Goal: Task Accomplishment & Management: Use online tool/utility

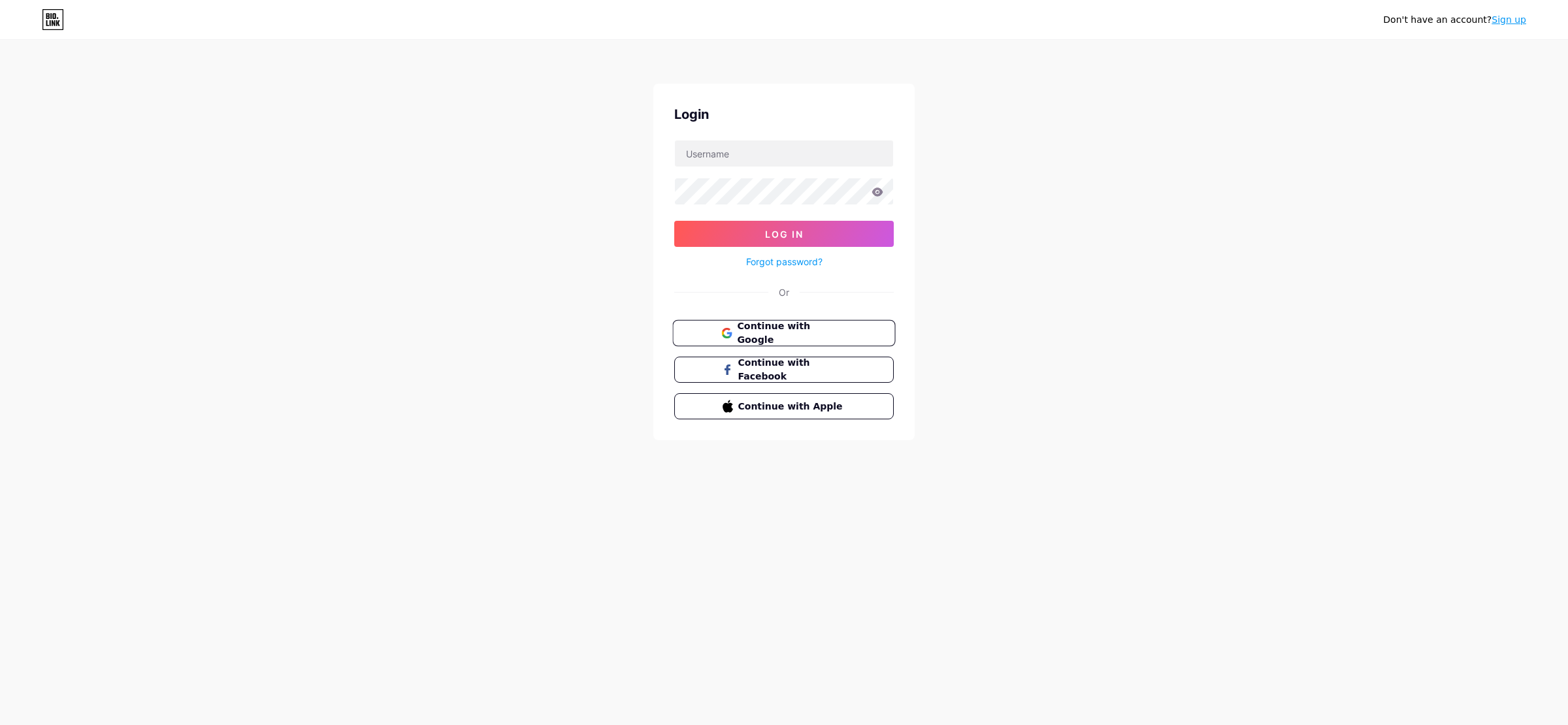
click at [807, 329] on span "Continue with Google" at bounding box center [791, 333] width 109 height 28
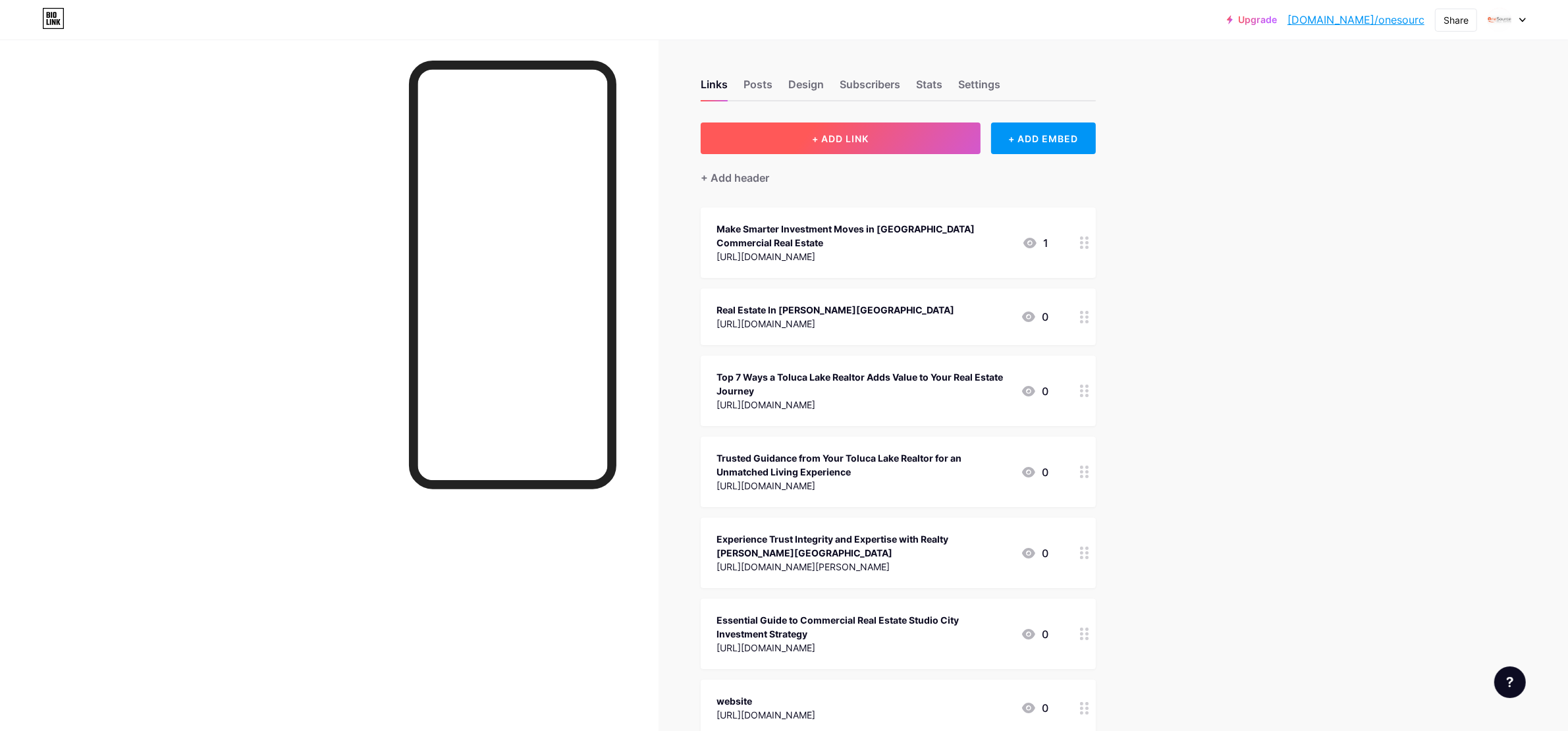
click at [903, 130] on button "+ ADD LINK" at bounding box center [840, 138] width 280 height 31
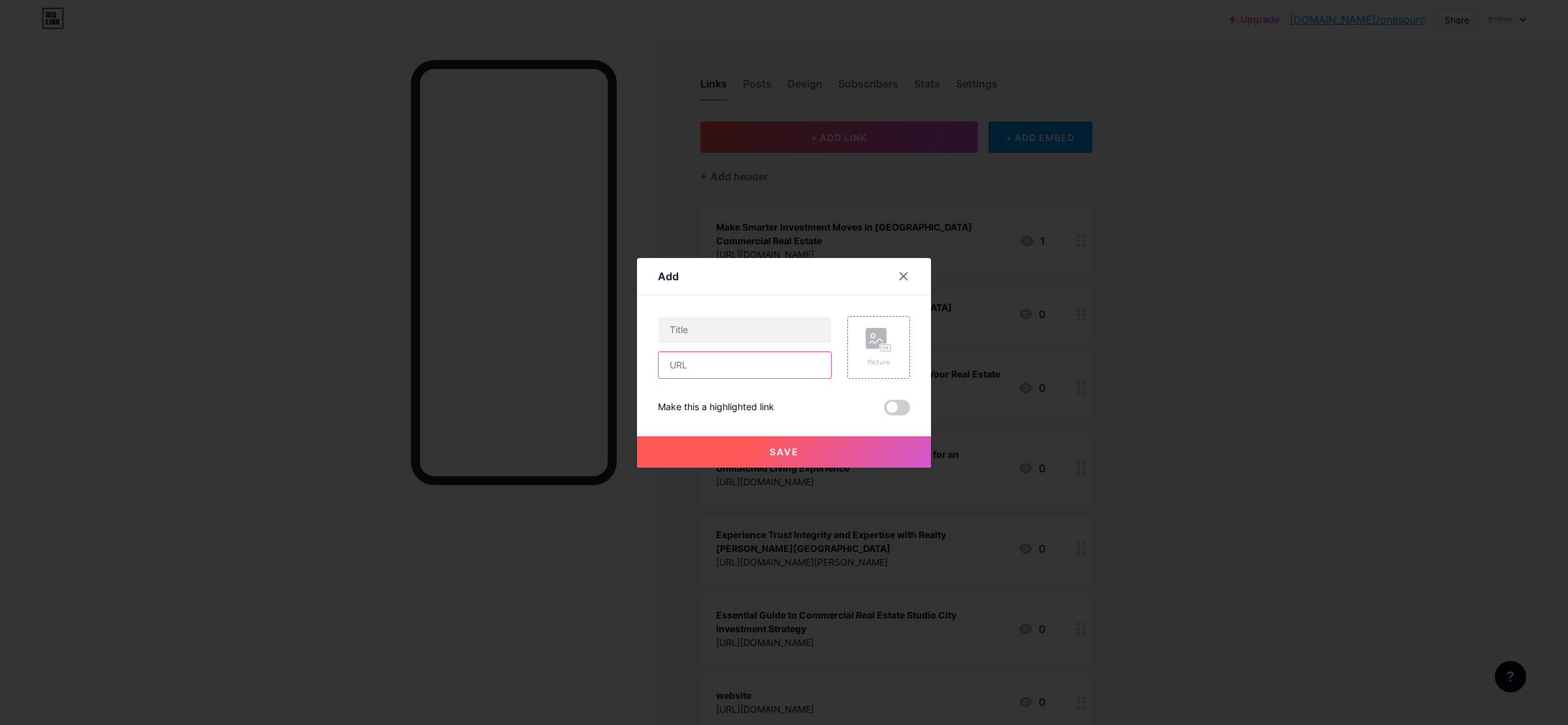
paste input "[URL][DOMAIN_NAME][PERSON_NAME]"
type input "[URL][DOMAIN_NAME][PERSON_NAME]"
click at [719, 330] on input "text" at bounding box center [744, 329] width 172 height 26
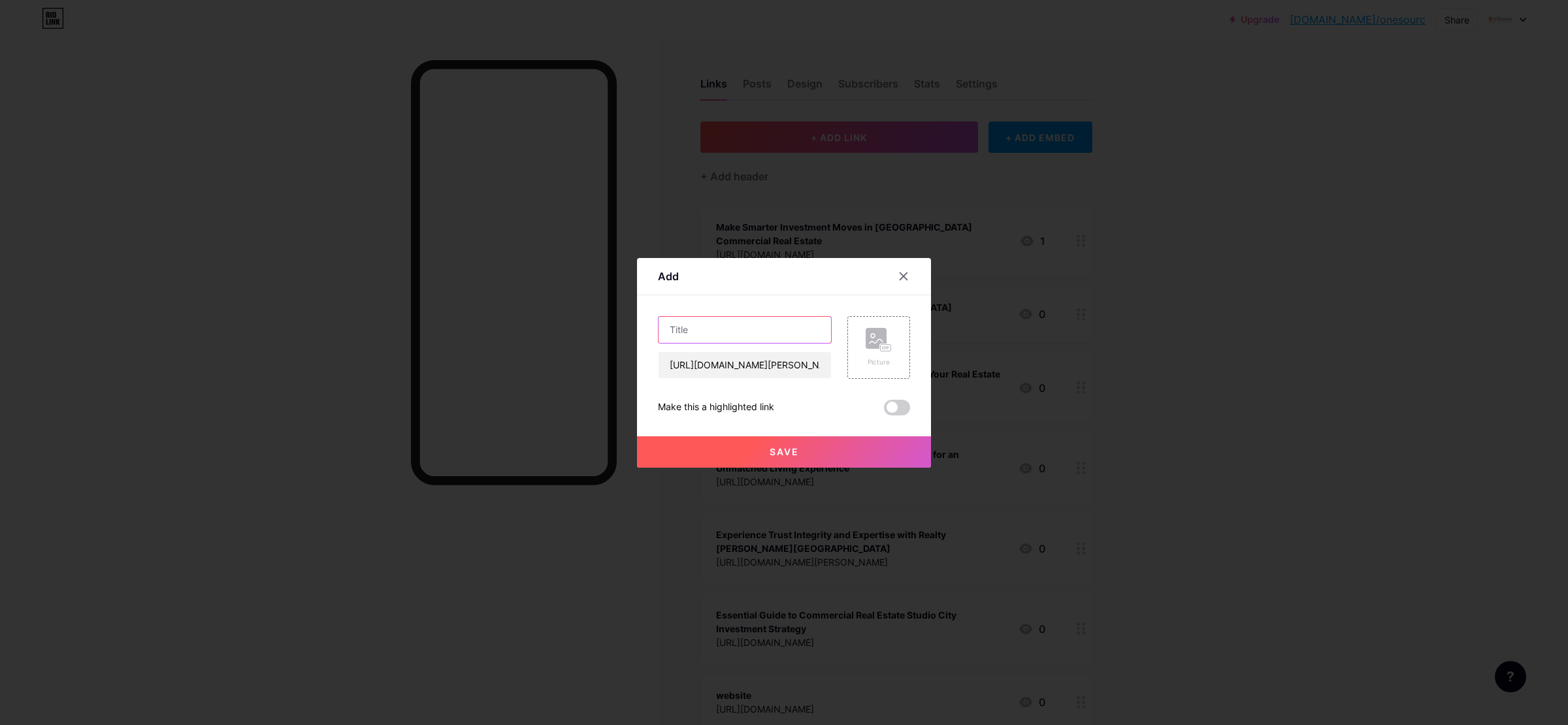
paste input "Insights into High-Value Investments in Commercial Real Estate [PERSON_NAME][GE…"
type input "Insights into High-Value Investments in Commercial Real Estate [PERSON_NAME][GE…"
click at [892, 410] on span at bounding box center [897, 407] width 26 height 16
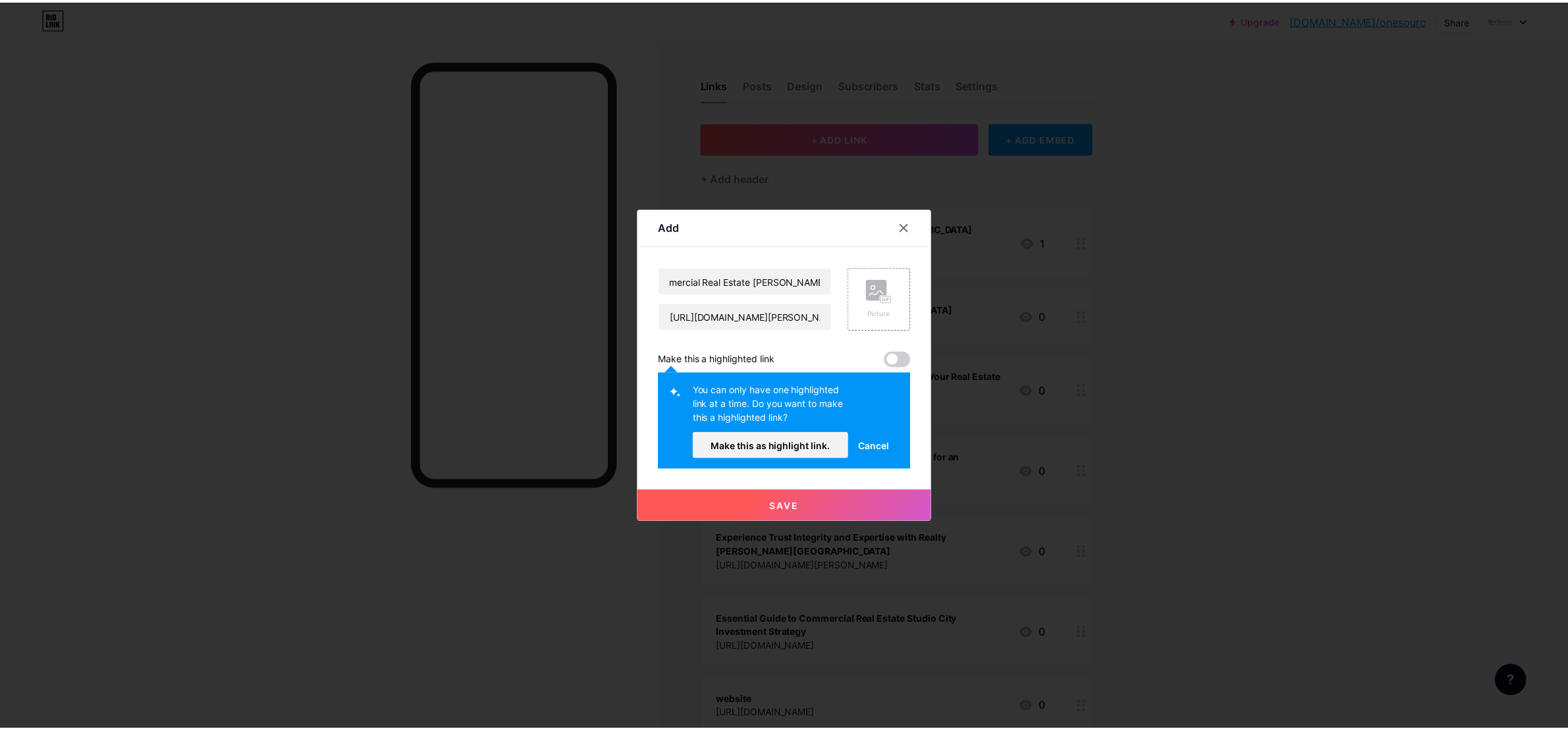
scroll to position [0, 0]
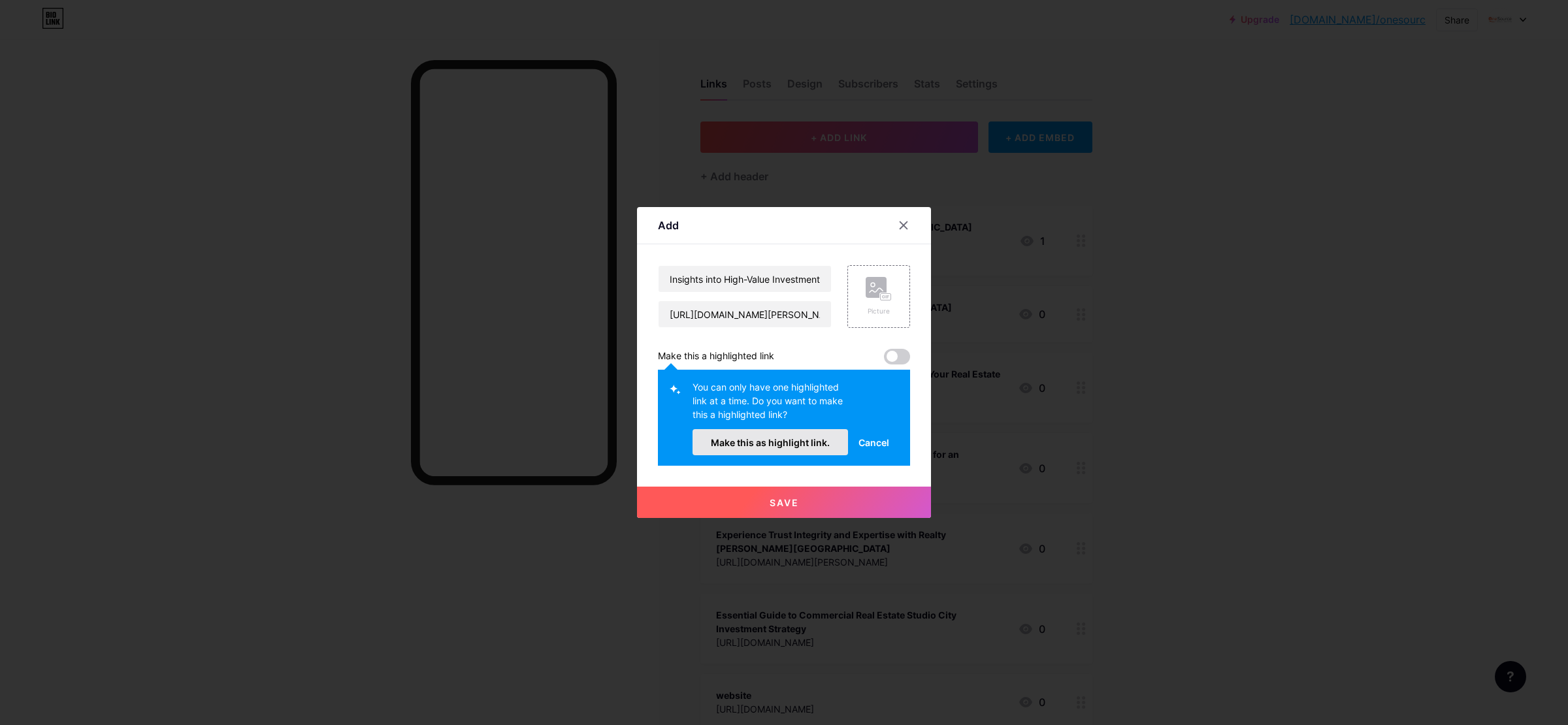
click at [784, 450] on button "Make this as highlight link." at bounding box center [770, 442] width 156 height 26
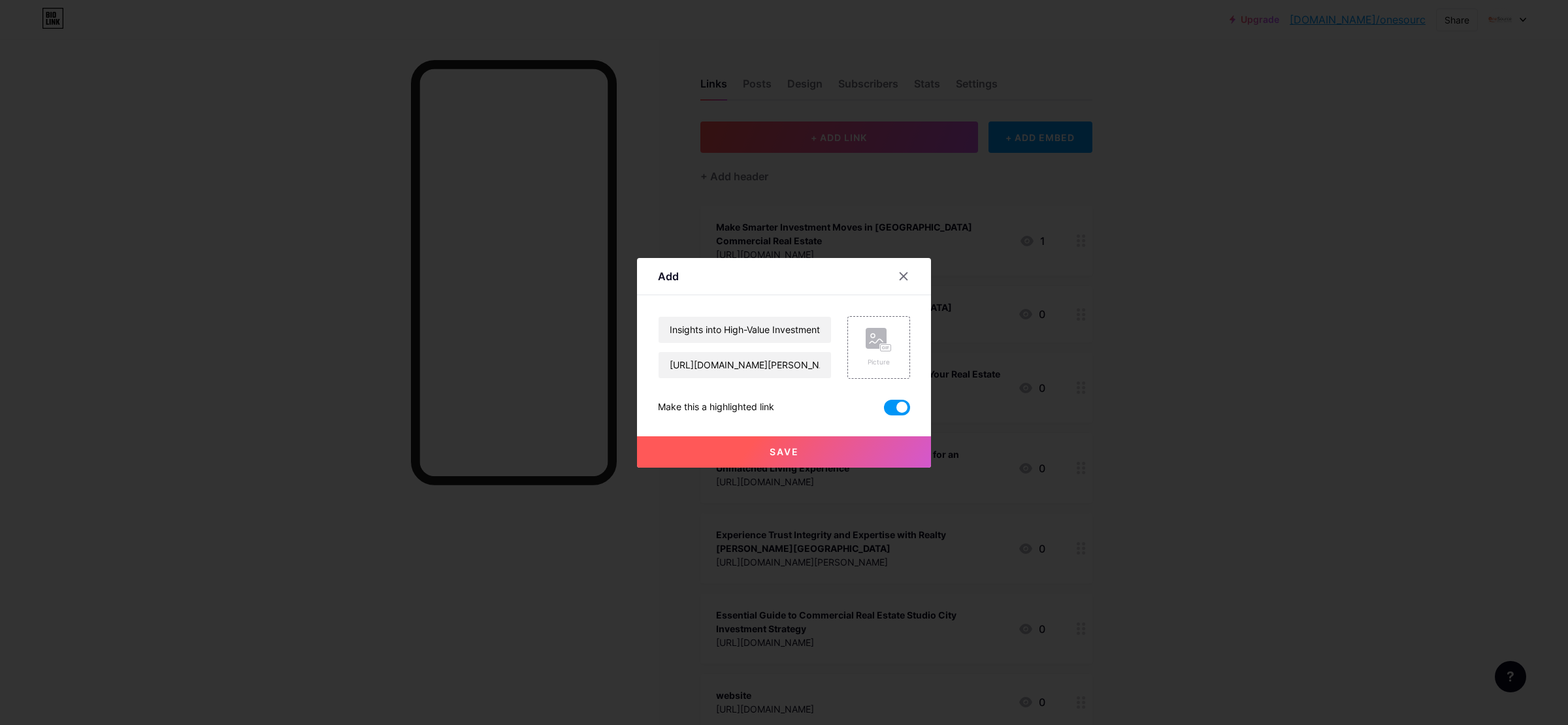
click at [779, 449] on span "Save" at bounding box center [784, 451] width 30 height 11
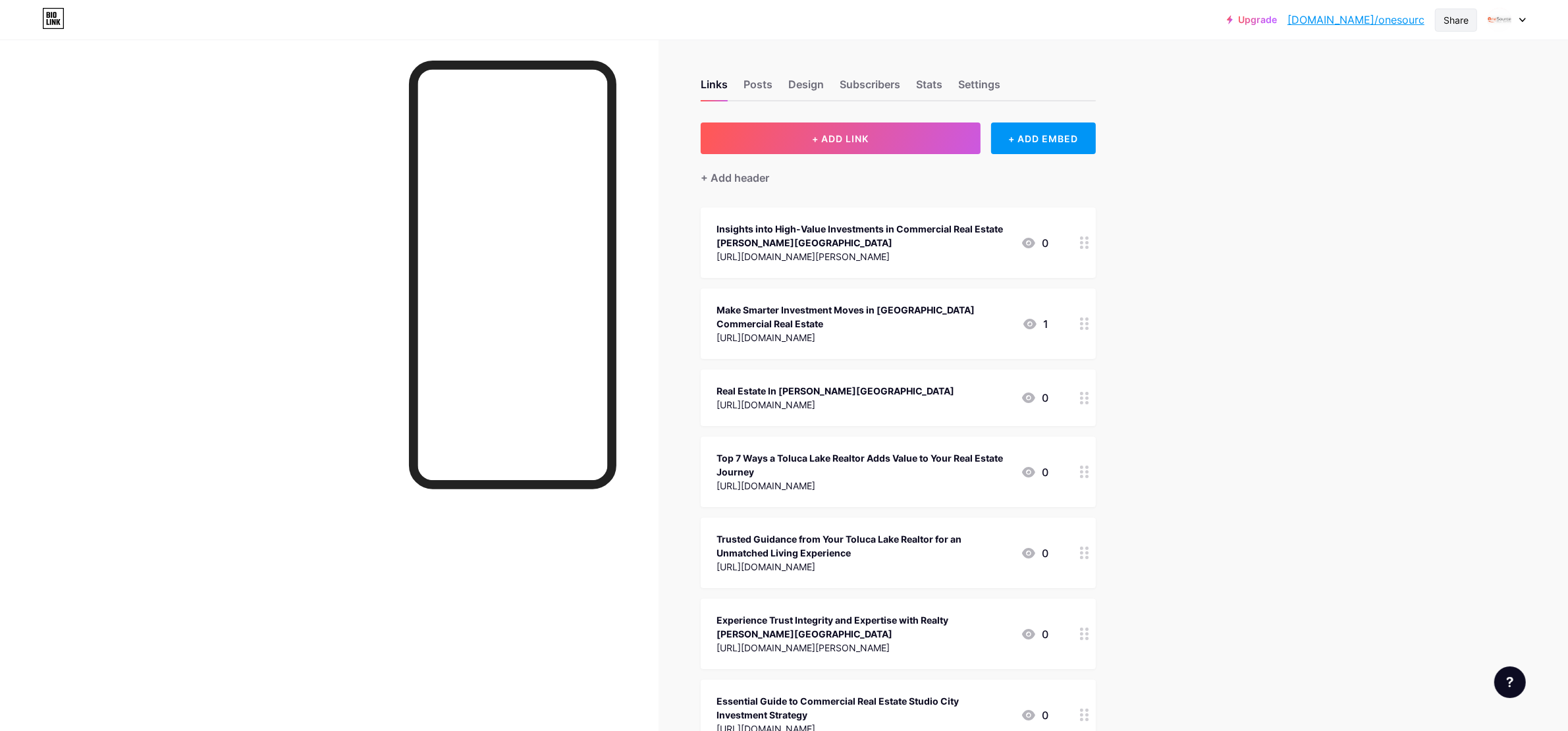
click at [1453, 17] on div "Share" at bounding box center [1456, 20] width 25 height 14
click at [1337, 66] on div "Copy link" at bounding box center [1346, 68] width 49 height 16
click at [1286, 336] on div "Upgrade [DOMAIN_NAME]/onesou... [DOMAIN_NAME]/onesourc Share Copy link [URL][DO…" at bounding box center [784, 485] width 1568 height 971
